Goal: Information Seeking & Learning: Understand process/instructions

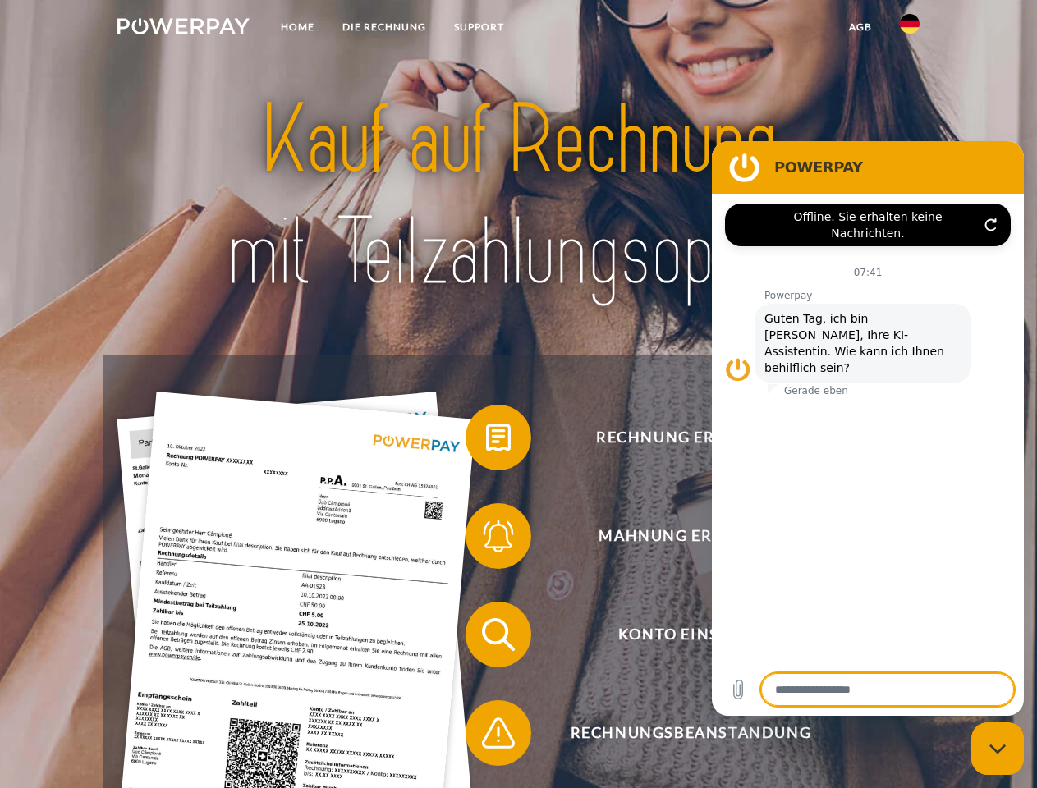
click at [183, 29] on img at bounding box center [183, 26] width 132 height 16
click at [910, 29] on img at bounding box center [910, 24] width 20 height 20
click at [860, 27] on link "agb" at bounding box center [860, 27] width 51 height 30
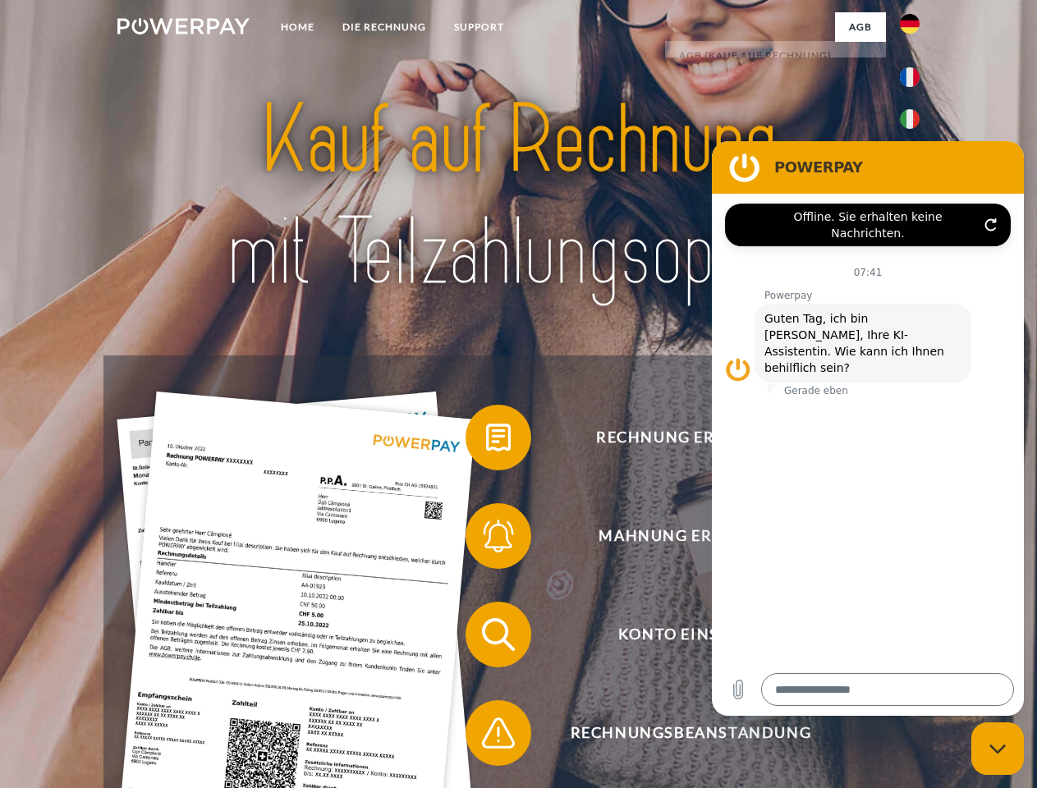
click at [486, 441] on span at bounding box center [474, 438] width 82 height 82
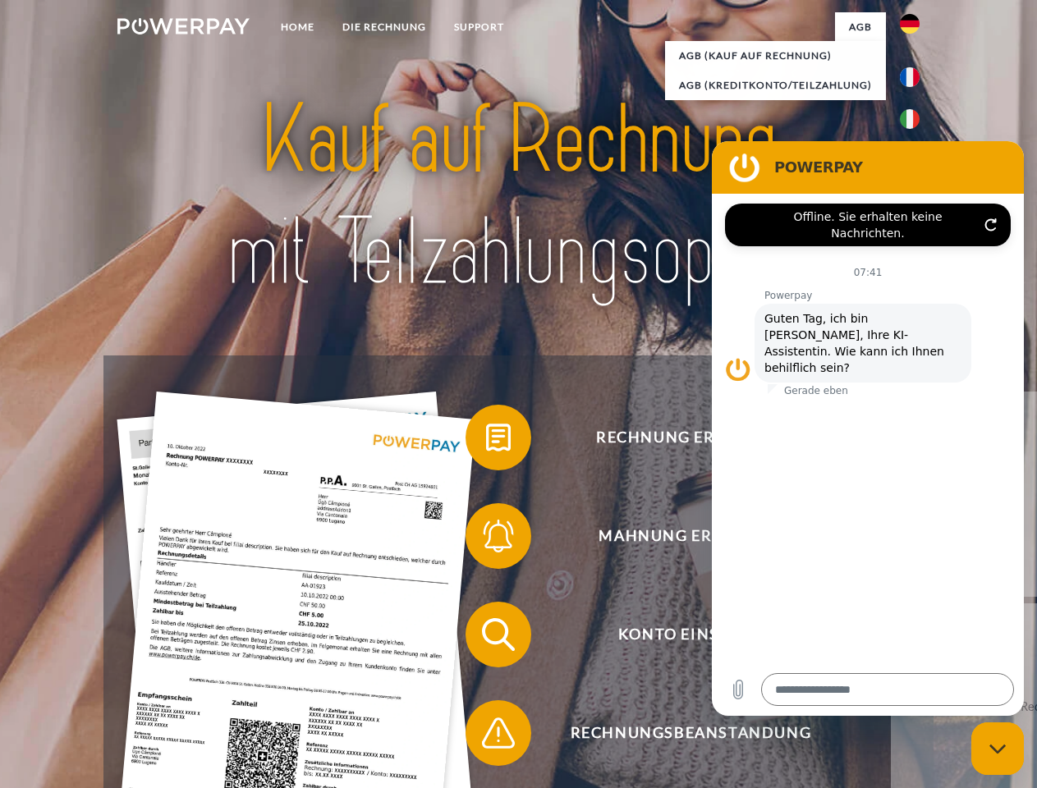
click at [486, 539] on span at bounding box center [474, 536] width 82 height 82
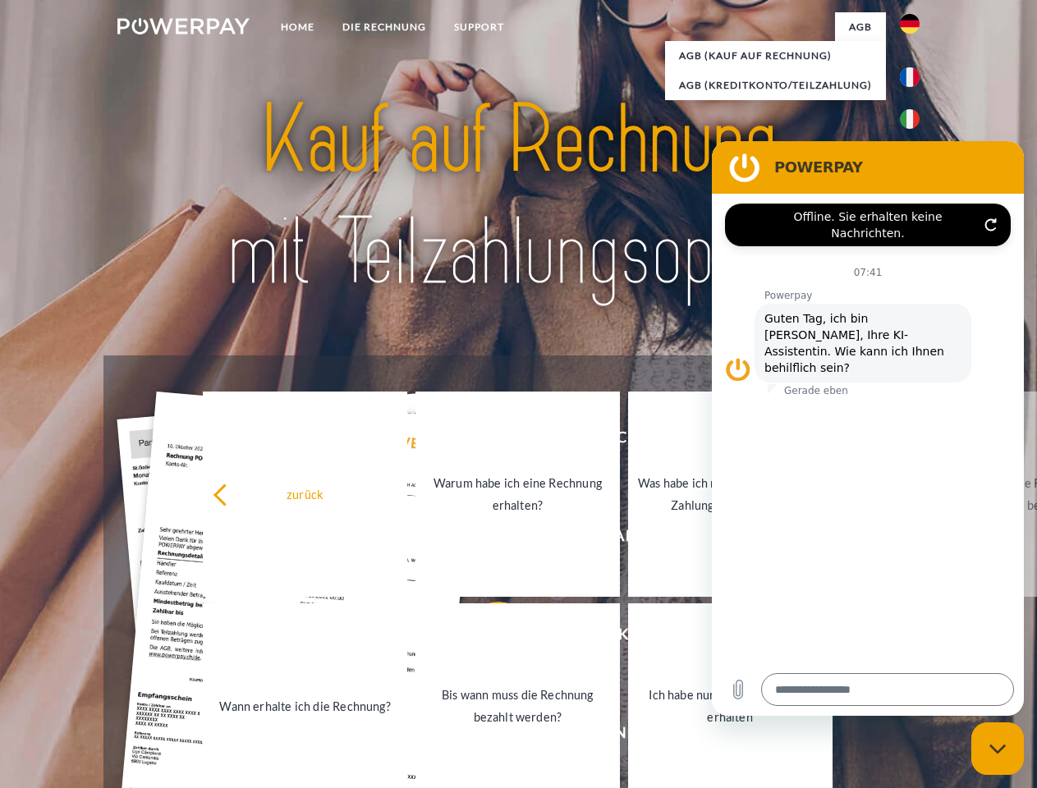
click at [486, 638] on link "Bis wann muss die Rechnung bezahlt werden?" at bounding box center [517, 705] width 204 height 205
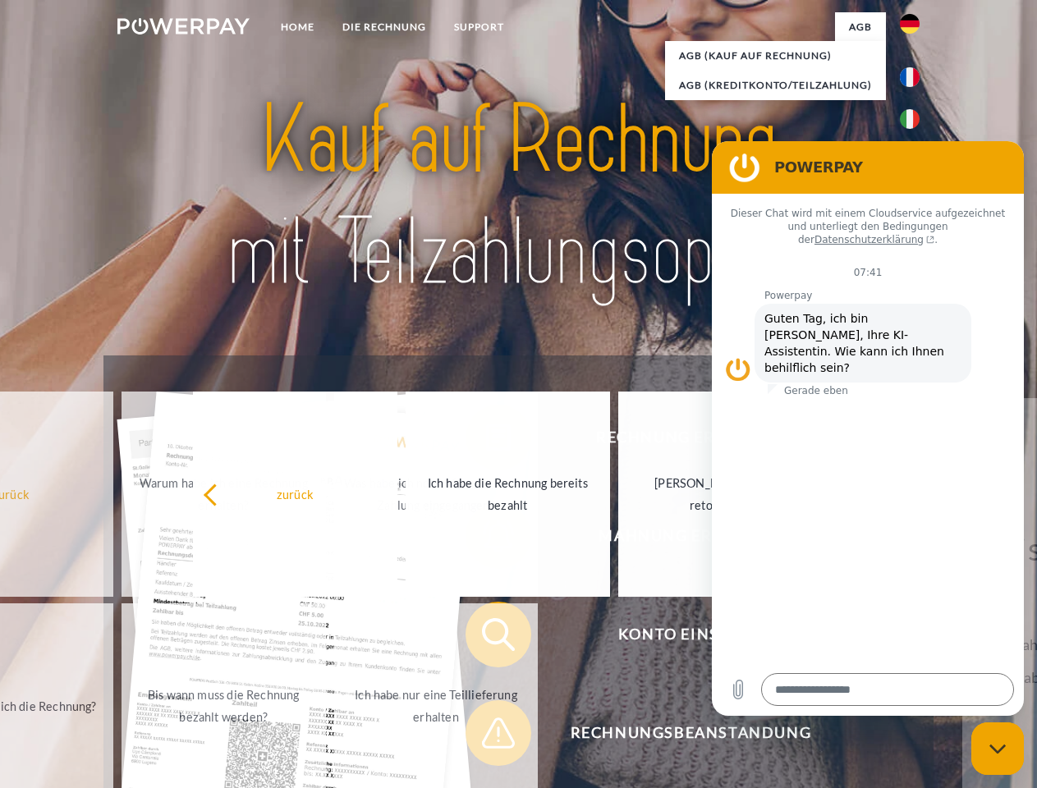
click at [486, 736] on span at bounding box center [474, 733] width 82 height 82
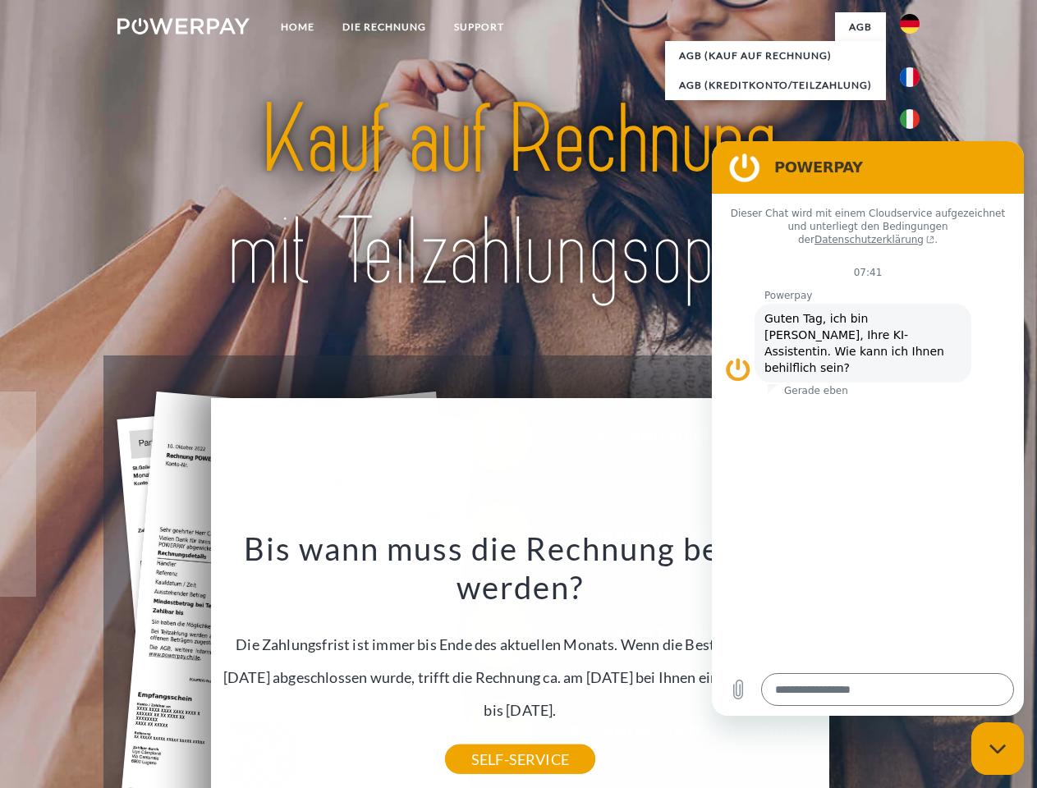
click at [997, 749] on icon "Messaging-Fenster schließen" at bounding box center [997, 749] width 17 height 11
type textarea "*"
